Goal: Communication & Community: Answer question/provide support

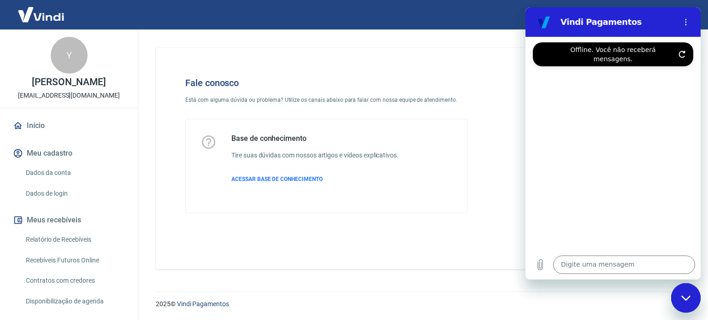
click at [681, 51] on icon "Atualizar conexão" at bounding box center [681, 54] width 7 height 7
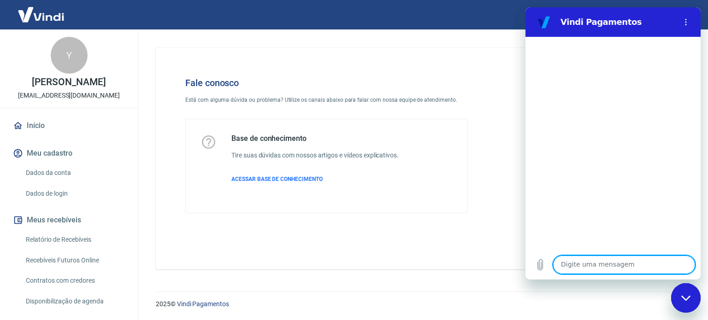
click at [571, 260] on textarea at bounding box center [624, 265] width 142 height 18
type textarea "Bom dia"
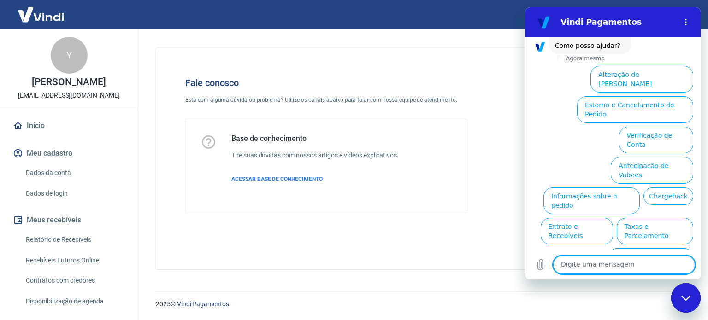
scroll to position [70, 0]
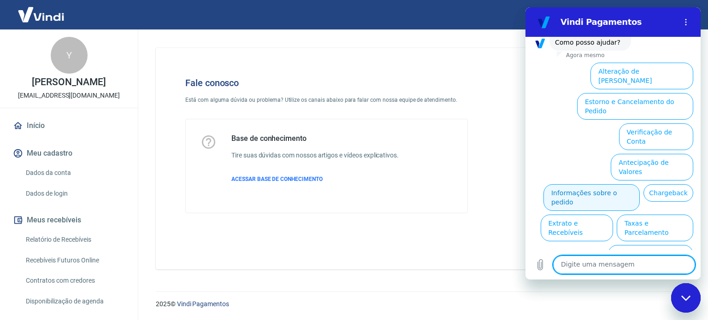
click at [561, 184] on button "Informações sobre o pedido" at bounding box center [591, 197] width 96 height 27
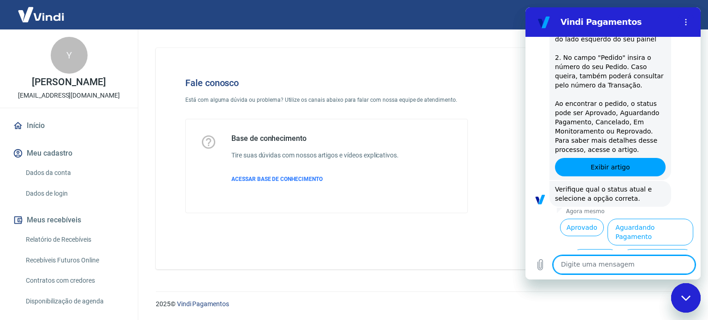
scroll to position [229, 0]
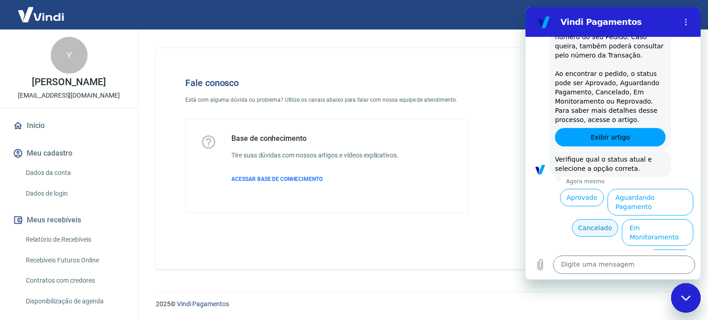
click at [598, 219] on button "Cancelado" at bounding box center [595, 228] width 46 height 18
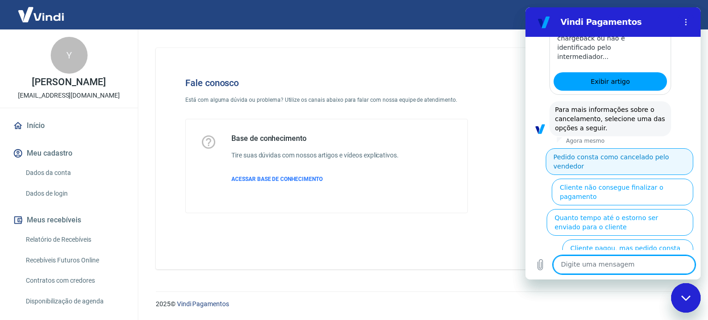
scroll to position [652, 0]
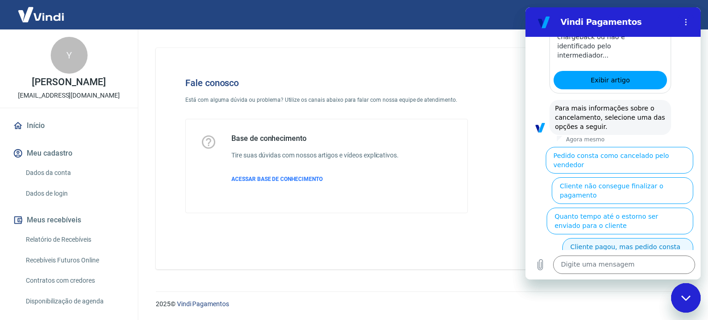
click at [642, 238] on button "Cliente pagou, mas pedido consta como 'cancelado'" at bounding box center [627, 251] width 131 height 27
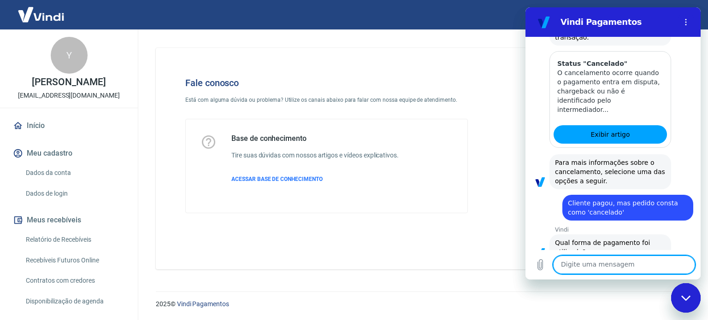
scroll to position [663, 0]
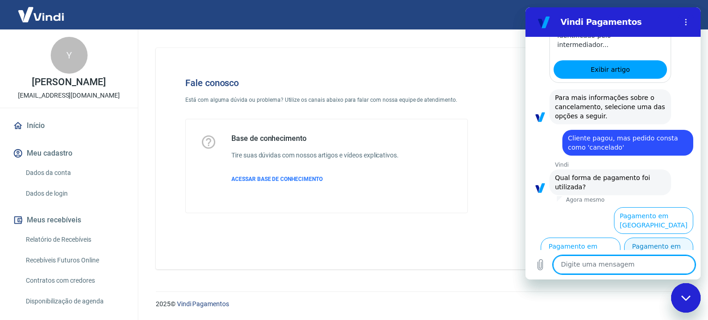
click at [641, 238] on button "Pagamento em Pix" at bounding box center [658, 251] width 69 height 27
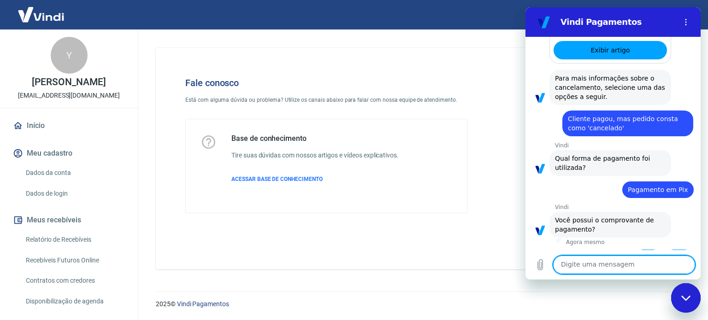
click at [643, 250] on button "Sim" at bounding box center [647, 259] width 27 height 18
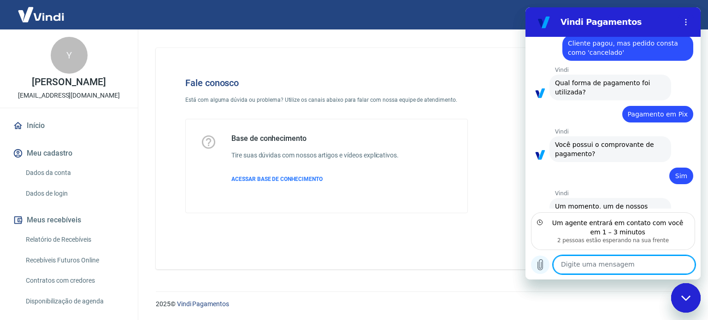
scroll to position [764, 0]
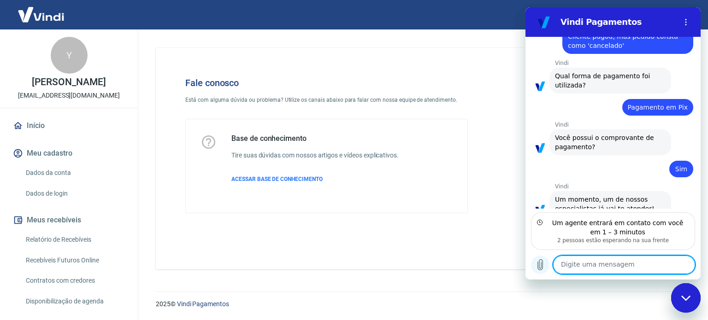
click at [536, 263] on icon "Carregar arquivo" at bounding box center [539, 264] width 11 height 11
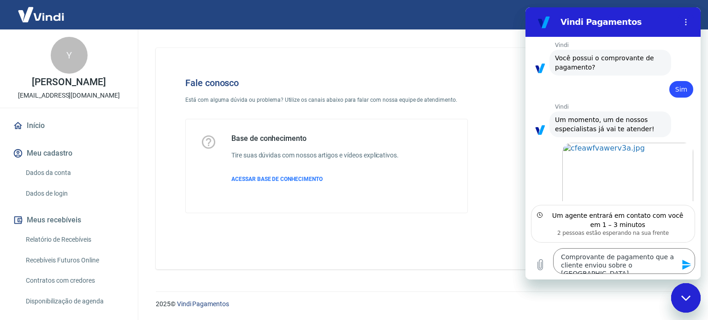
scroll to position [796, 0]
click at [648, 268] on textarea "Comprovante de pagamento que a cliente enviou sobre o [GEOGRAPHIC_DATA]" at bounding box center [624, 261] width 142 height 26
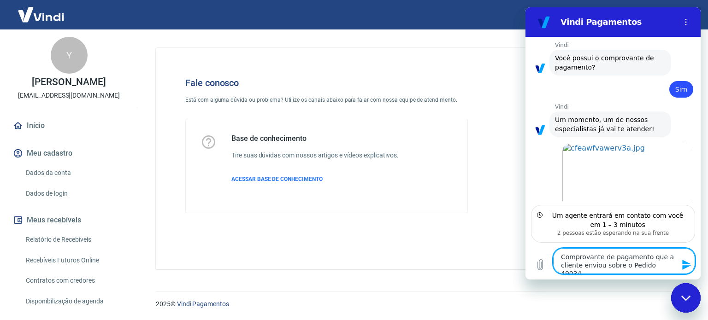
type textarea "Comprovante de pagamento que a cliente enviou sobre o Pedido 49034"
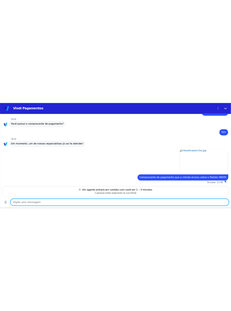
scroll to position [882, 0]
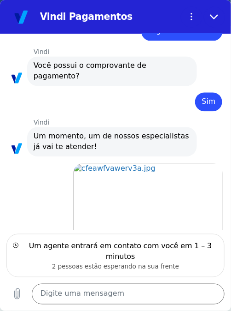
drag, startPoint x: 61, startPoint y: 204, endPoint x: 136, endPoint y: 217, distance: 76.7
click at [136, 245] on span "Comprovante de pagamento que a cliente enviou sobre o Pedido 49034" at bounding box center [132, 255] width 168 height 21
click at [135, 245] on span "Comprovante de pagamento que a cliente enviou sobre o Pedido 49034" at bounding box center [132, 255] width 168 height 21
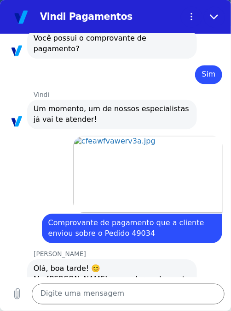
scroll to position [912, 0]
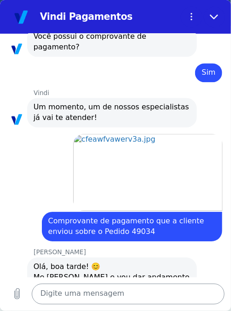
click at [86, 286] on textarea at bounding box center [129, 293] width 194 height 21
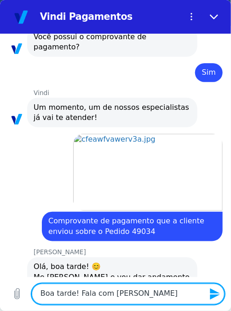
type textarea "Boa tarde! Fala com [PERSON_NAME]"
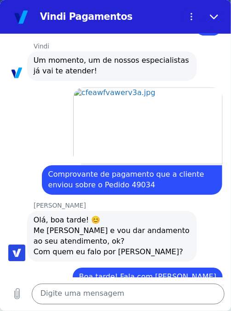
scroll to position [957, 0]
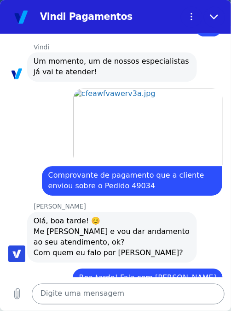
click at [80, 296] on textarea at bounding box center [129, 293] width 194 height 21
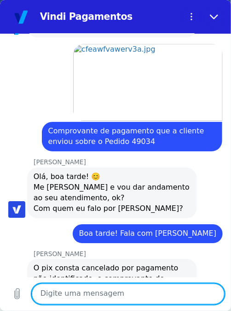
scroll to position [1003, 0]
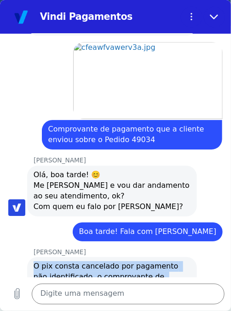
drag, startPoint x: 185, startPoint y: 255, endPoint x: 31, endPoint y: 222, distance: 157.4
click at [31, 257] on div "[PERSON_NAME] diz: O pix consta cancelado por pagamento não identificado, o com…" at bounding box center [112, 287] width 170 height 61
copy span "O pix consta cancelado por pagamento não identificado, o comprovante de pagamen…"
click at [115, 261] on span "O pix consta cancelado por pagamento não identificado, o comprovante de pagamen…" at bounding box center [113, 287] width 158 height 53
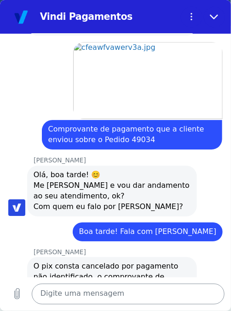
click at [79, 285] on textarea at bounding box center [129, 293] width 194 height 21
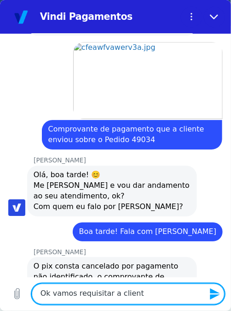
type textarea "Ok vamos requisitar a cliente"
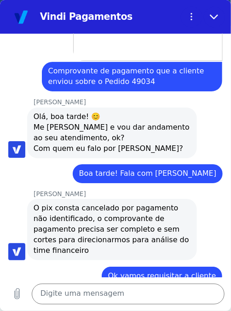
scroll to position [1063, 0]
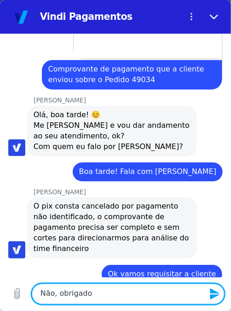
type textarea "Não, obrigado."
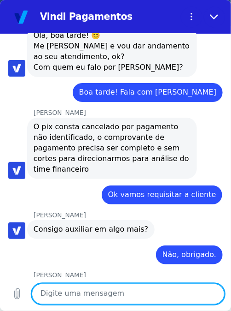
scroll to position [1144, 0]
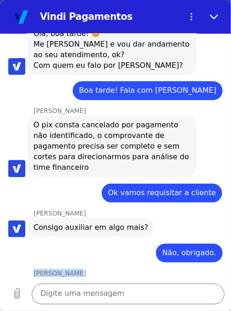
drag, startPoint x: 51, startPoint y: 219, endPoint x: 70, endPoint y: 220, distance: 18.9
click at [70, 269] on p "[PERSON_NAME]" at bounding box center [133, 273] width 198 height 8
click at [72, 282] on span "Se surgir mais dúvidas, pode contar conosco. Agradeço pelo seu contato, tenha u…" at bounding box center [113, 298] width 158 height 32
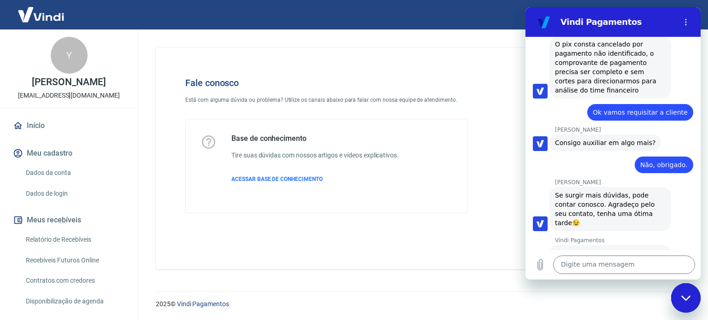
scroll to position [1163, 0]
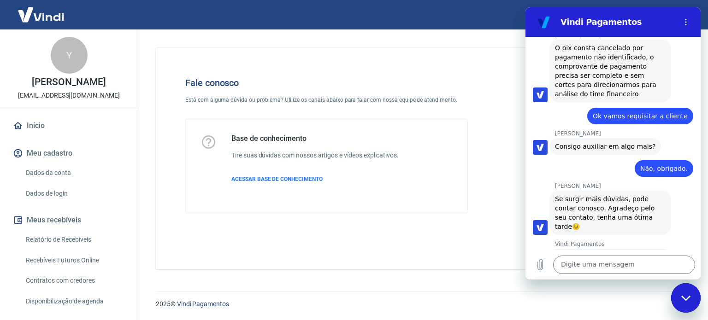
click at [628, 287] on button "Boa 👍" at bounding box center [628, 300] width 37 height 27
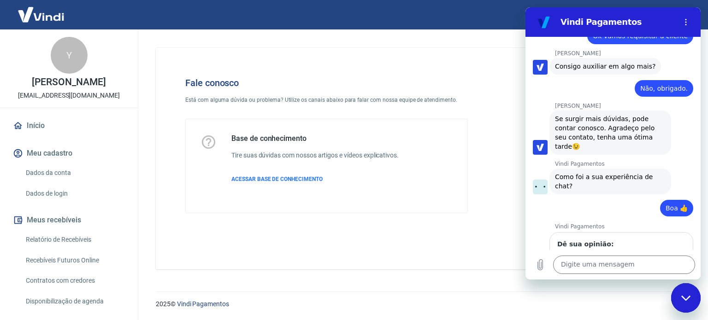
scroll to position [1242, 0]
click at [656, 280] on button "Enviar" at bounding box center [667, 289] width 36 height 18
type input "."
click at [673, 280] on button "Enviar" at bounding box center [667, 289] width 36 height 18
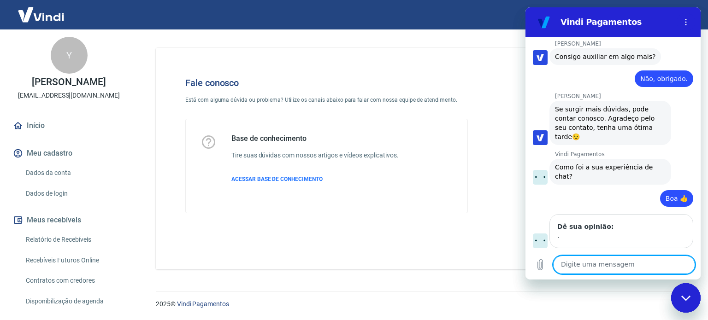
scroll to position [1255, 0]
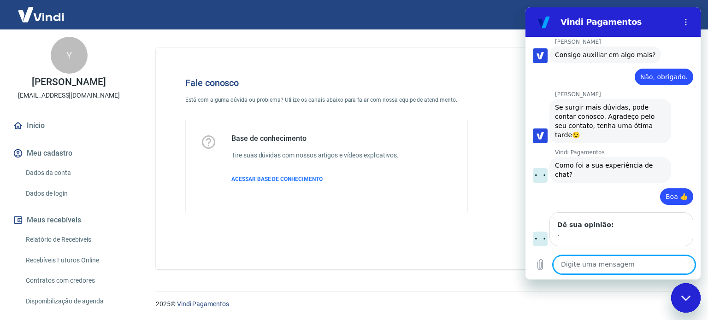
click at [681, 293] on div "Fechar janela de mensagens" at bounding box center [686, 298] width 28 height 28
